Goal: Information Seeking & Learning: Learn about a topic

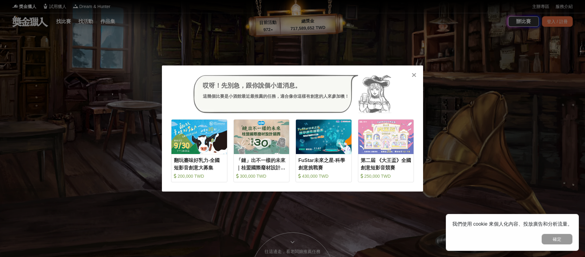
click at [412, 75] on icon at bounding box center [414, 75] width 5 height 6
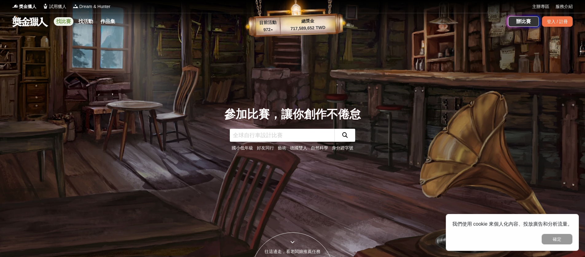
click at [67, 20] on link "找比賽" at bounding box center [64, 21] width 20 height 9
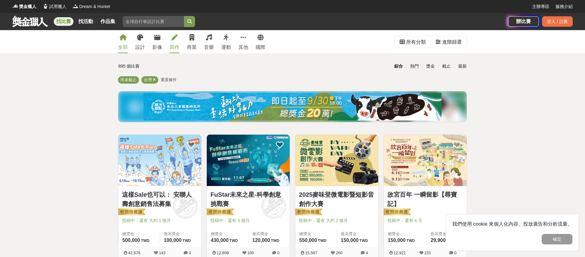
click at [174, 40] on icon at bounding box center [174, 37] width 6 height 6
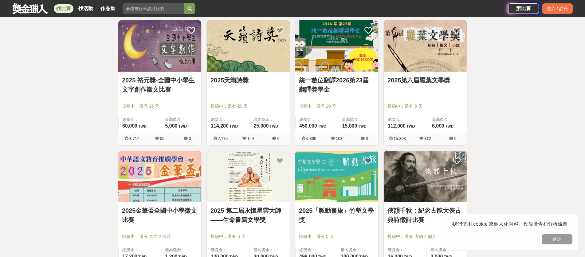
scroll to position [107, 0]
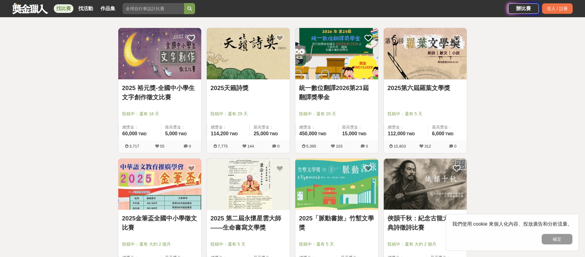
click at [430, 88] on link "2025第六屆羅葉文學獎" at bounding box center [425, 87] width 76 height 9
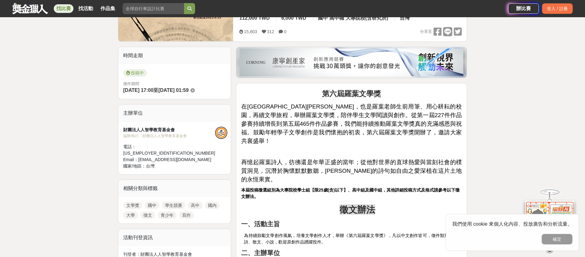
scroll to position [126, 0]
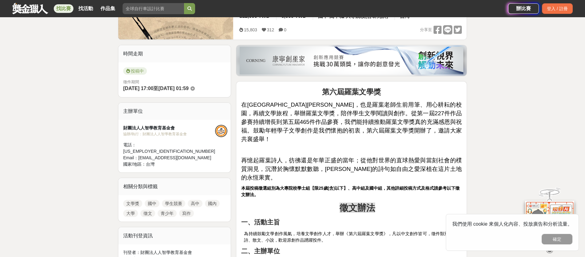
click at [565, 239] on button "確定" at bounding box center [556, 239] width 31 height 10
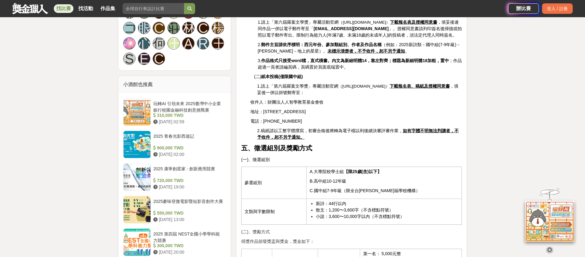
scroll to position [420, 0]
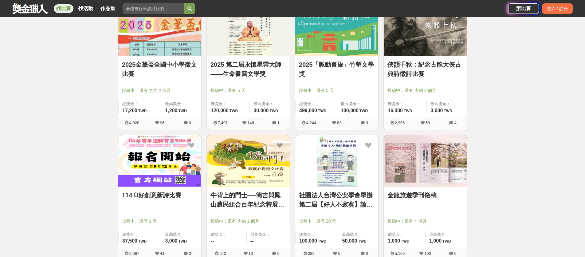
scroll to position [260, 0]
click at [422, 192] on link "金龍旅遊季刊徵稿" at bounding box center [425, 195] width 76 height 9
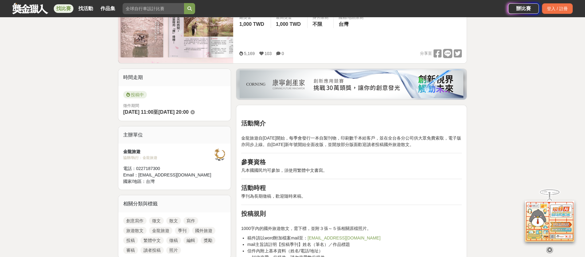
scroll to position [103, 0]
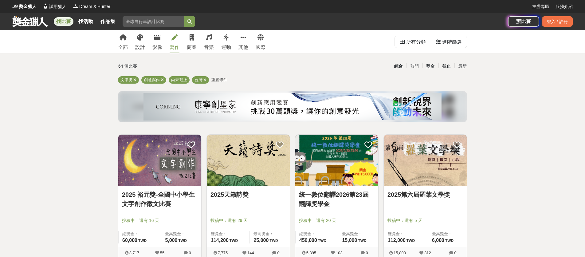
click at [205, 79] on icon at bounding box center [204, 80] width 3 height 4
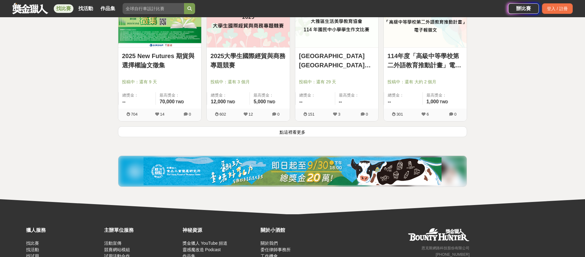
scroll to position [791, 0]
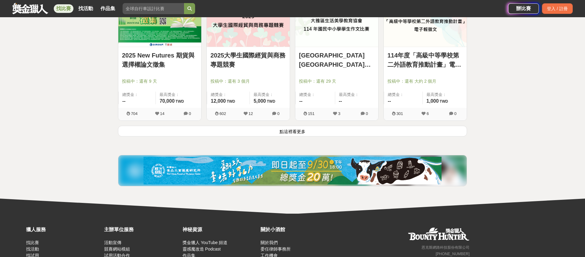
click at [253, 133] on button "點這裡看更多" at bounding box center [292, 131] width 349 height 11
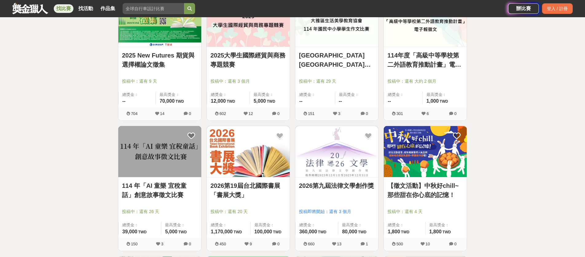
click at [235, 186] on link "2026第19屆台北國際書展「書展大獎」" at bounding box center [248, 190] width 76 height 18
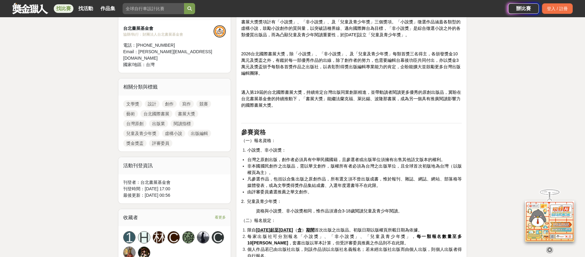
scroll to position [226, 0]
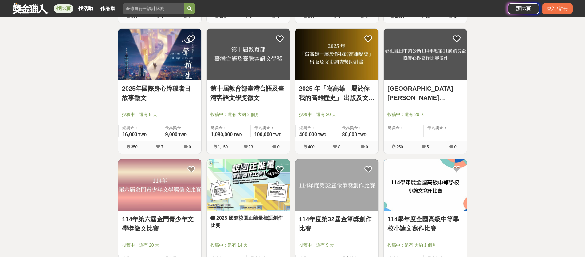
scroll to position [1419, 0]
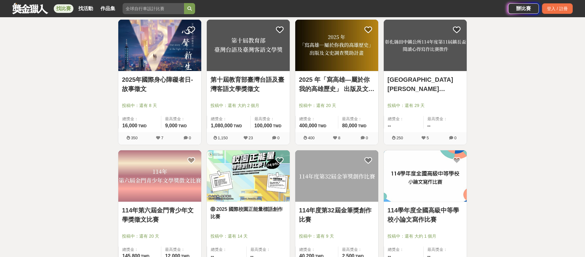
click at [361, 215] on link "114年度第32屆金筆獎創作比賽" at bounding box center [337, 214] width 76 height 18
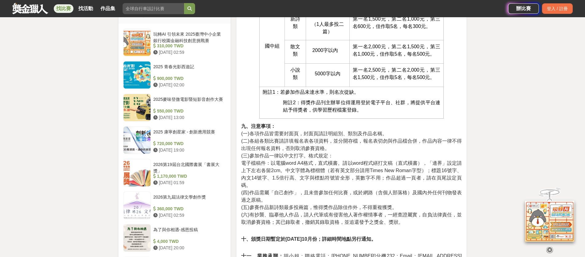
scroll to position [562, 0]
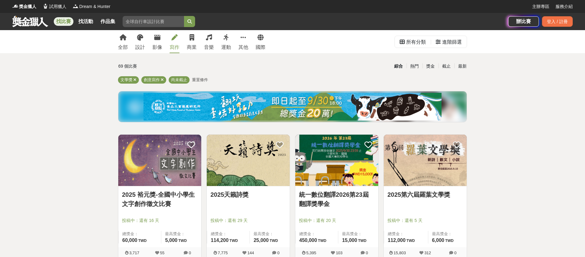
click at [200, 80] on span "重置條件" at bounding box center [200, 79] width 16 height 5
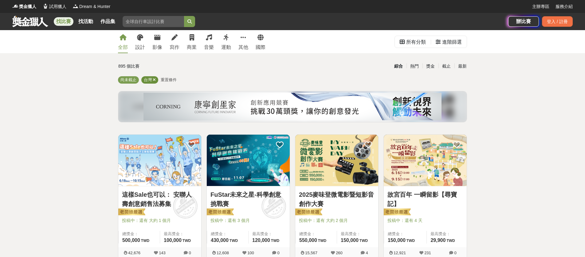
click at [157, 80] on div "台灣" at bounding box center [149, 79] width 17 height 7
click at [155, 80] on icon at bounding box center [154, 80] width 3 height 4
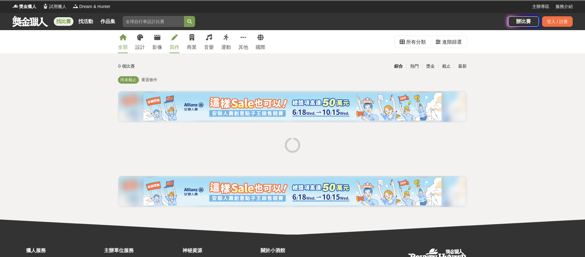
click at [175, 43] on link "寫作" at bounding box center [175, 41] width 10 height 23
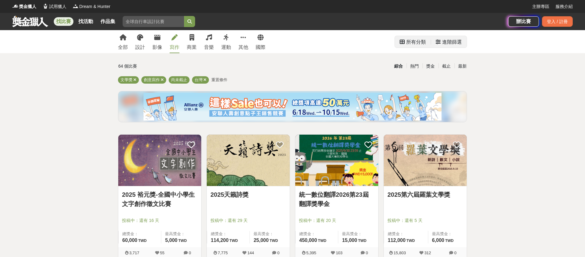
click at [459, 46] on div "進階篩選" at bounding box center [452, 42] width 20 height 12
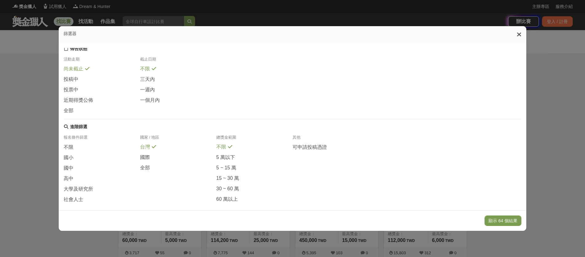
scroll to position [81, 0]
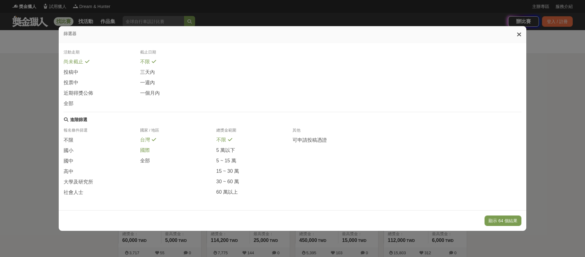
click at [144, 151] on span "國際" at bounding box center [145, 150] width 10 height 6
drag, startPoint x: 85, startPoint y: 190, endPoint x: 90, endPoint y: 191, distance: 5.3
click at [85, 190] on span at bounding box center [87, 191] width 5 height 5
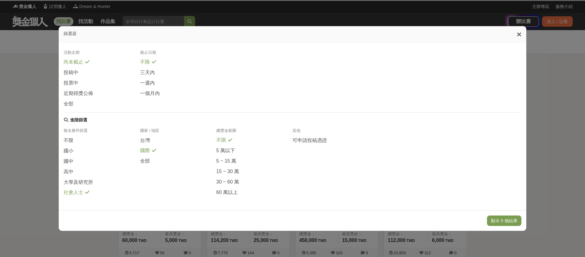
click at [493, 221] on button "顯示 5 個結果" at bounding box center [504, 220] width 34 height 10
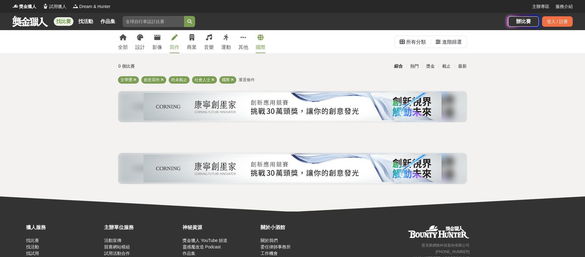
click at [232, 79] on icon at bounding box center [232, 80] width 3 height 4
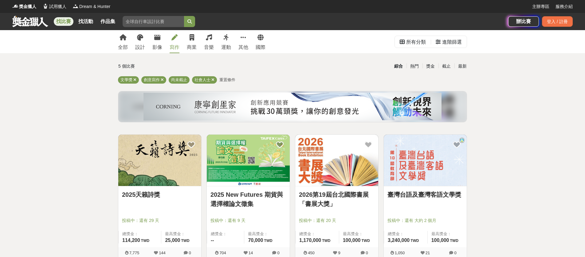
drag, startPoint x: 213, startPoint y: 80, endPoint x: 212, endPoint y: 89, distance: 9.0
click at [213, 80] on icon at bounding box center [212, 80] width 3 height 4
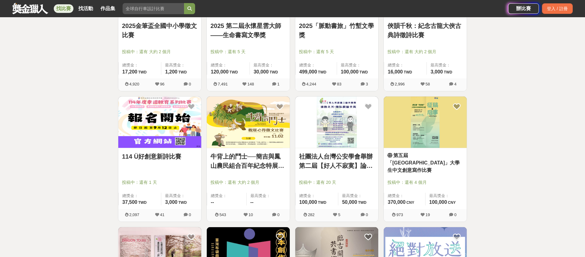
scroll to position [834, 0]
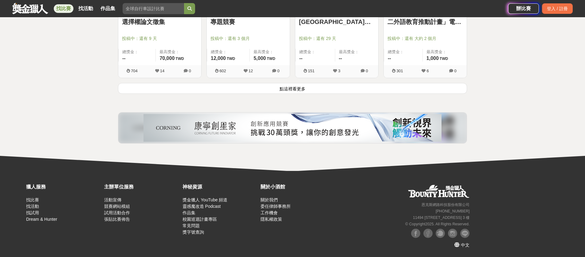
click at [270, 91] on button "點這裡看更多" at bounding box center [292, 88] width 349 height 11
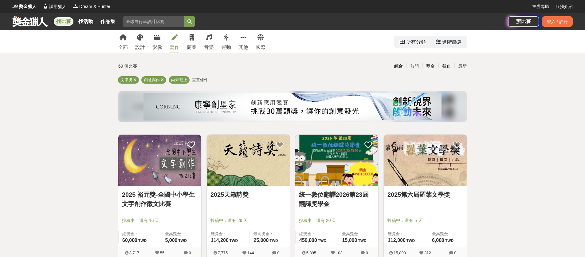
click at [449, 44] on div "進階篩選" at bounding box center [452, 42] width 20 height 12
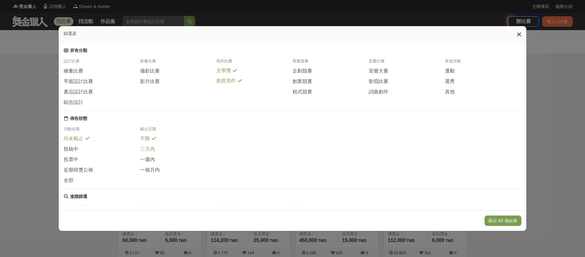
scroll to position [81, 0]
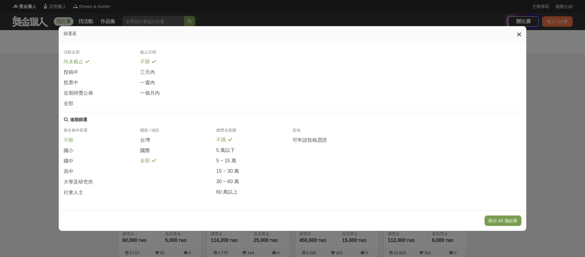
click at [85, 141] on div "不限" at bounding box center [102, 142] width 76 height 10
click at [80, 193] on span "社會人士" at bounding box center [74, 192] width 20 height 6
click at [497, 219] on button "顯示 5 個結果" at bounding box center [504, 220] width 34 height 10
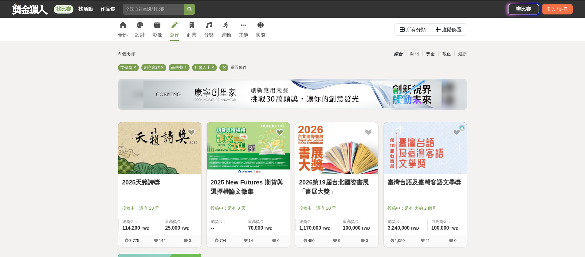
scroll to position [7, 0]
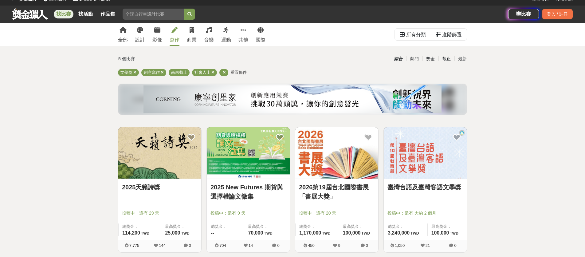
click at [432, 184] on link "臺灣台語及臺灣客語文學獎" at bounding box center [425, 186] width 76 height 9
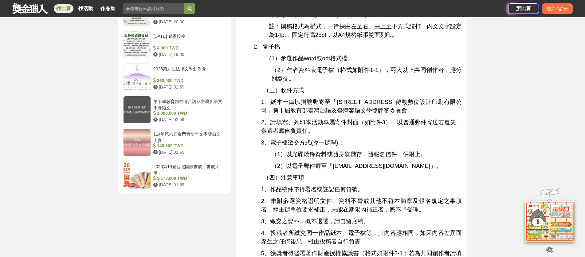
scroll to position [1342, 0]
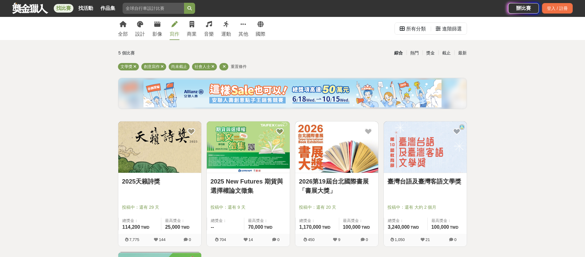
scroll to position [7, 0]
